Goal: Find specific page/section: Find specific page/section

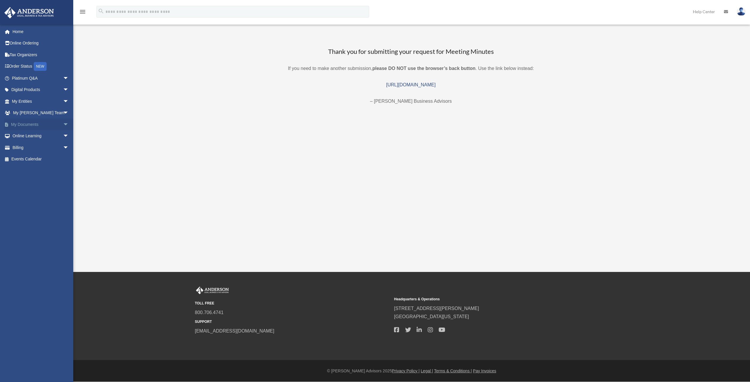
click at [63, 124] on span "arrow_drop_down" at bounding box center [69, 125] width 12 height 12
click at [23, 135] on link "Box" at bounding box center [42, 136] width 69 height 12
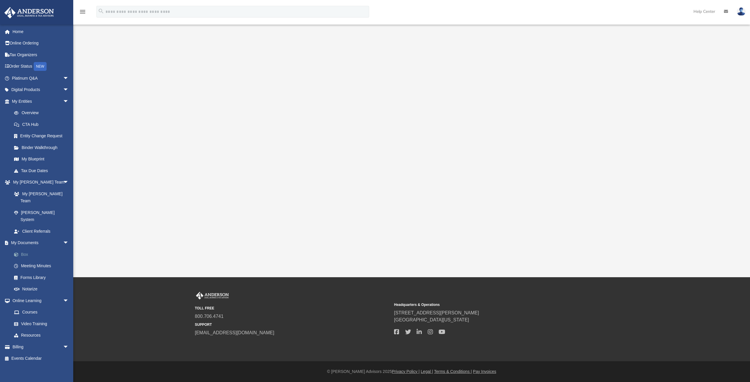
click at [23, 249] on link "Box" at bounding box center [42, 255] width 69 height 12
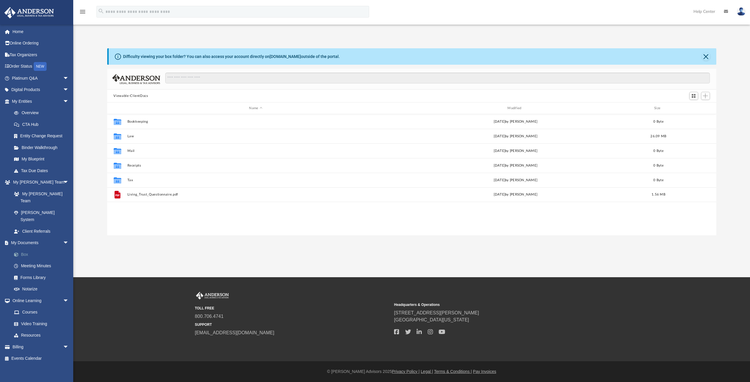
scroll to position [129, 605]
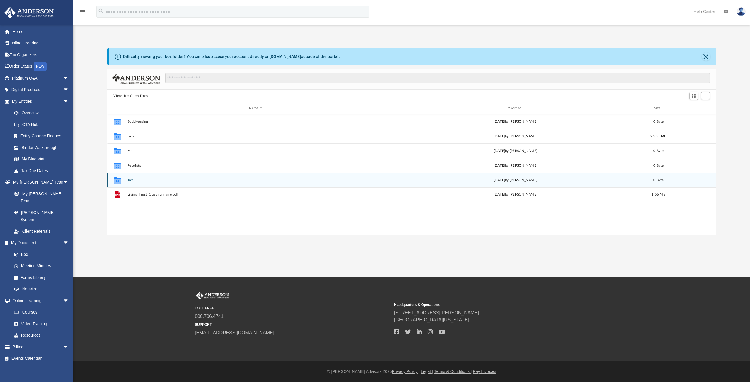
click at [130, 180] on button "Tax" at bounding box center [255, 180] width 257 height 4
